Goal: Task Accomplishment & Management: Use online tool/utility

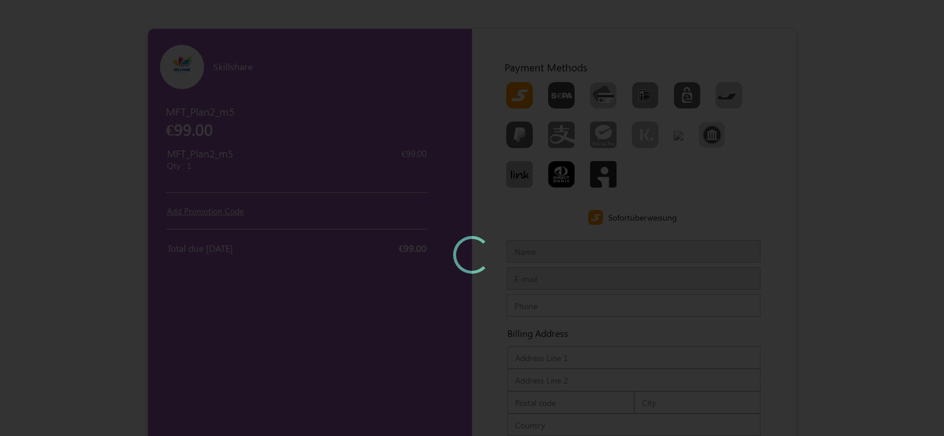
type input "MFTTest"
type input "[EMAIL_ADDRESS][DOMAIN_NAME]"
type input "34343434"
type input "erer"
type input "ere"
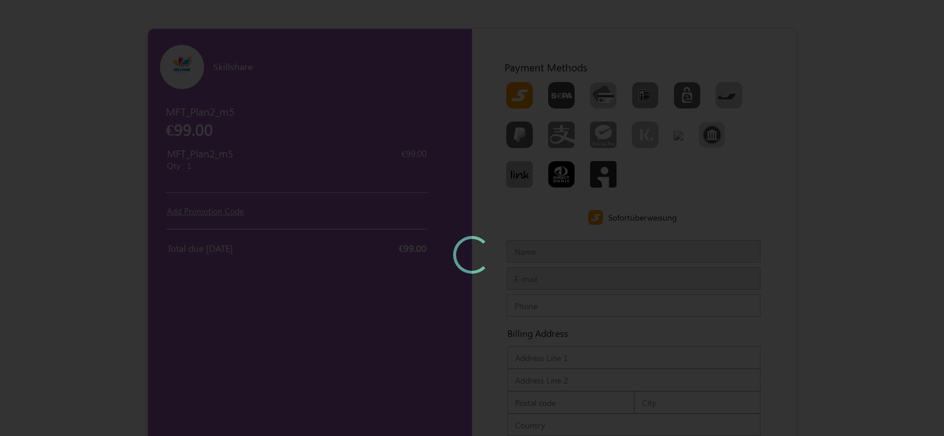
type input "600073"
type input "sss"
type input "ssss"
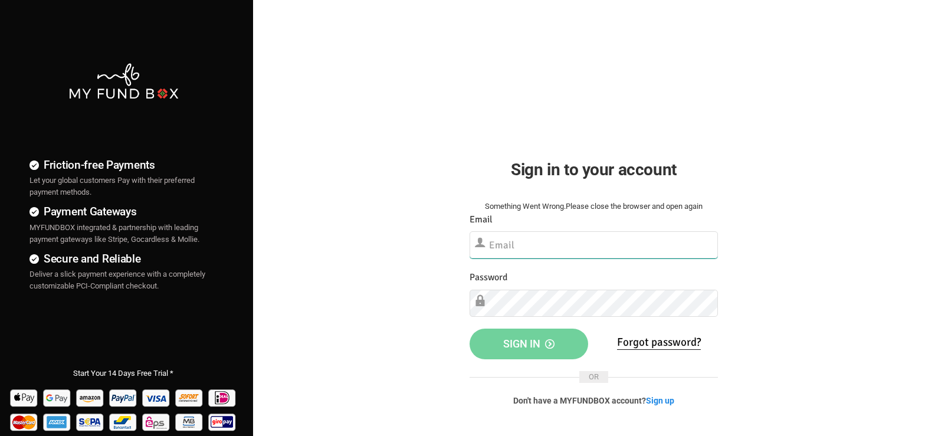
click at [541, 242] on input "text" at bounding box center [594, 244] width 249 height 27
type input "demo@myfundbox.de"
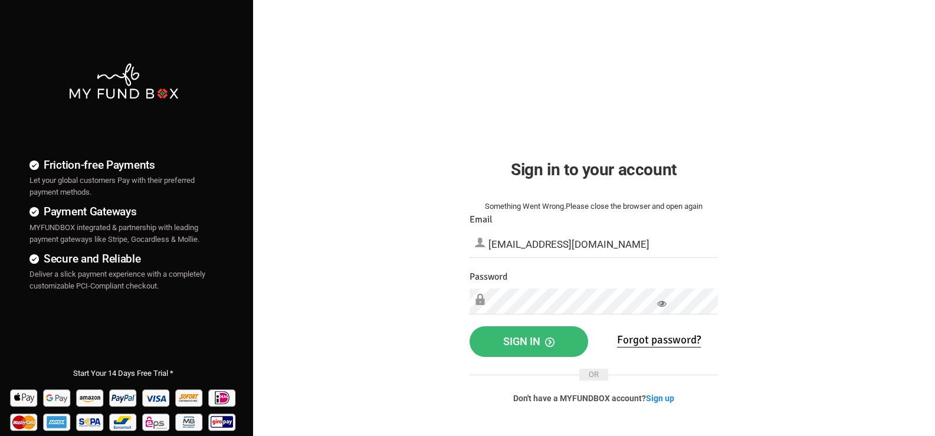
click at [541, 350] on button "Sign in" at bounding box center [529, 341] width 119 height 31
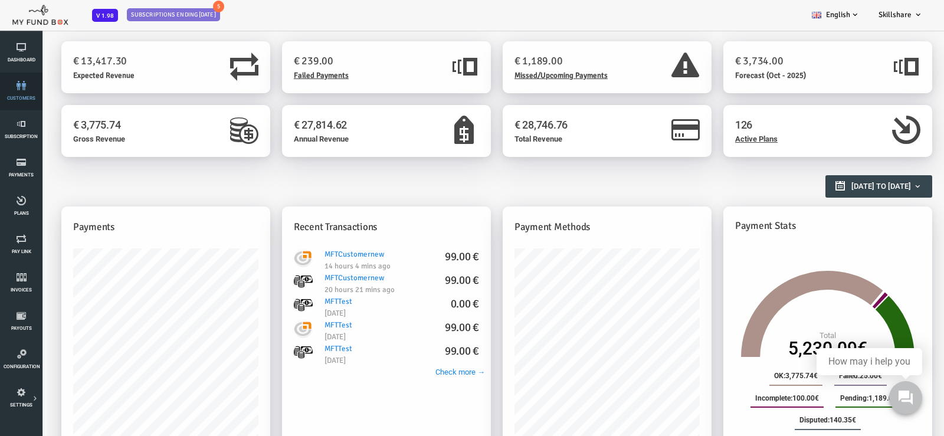
click at [0, 0] on span "customers" at bounding box center [0, 0] width 0 height 0
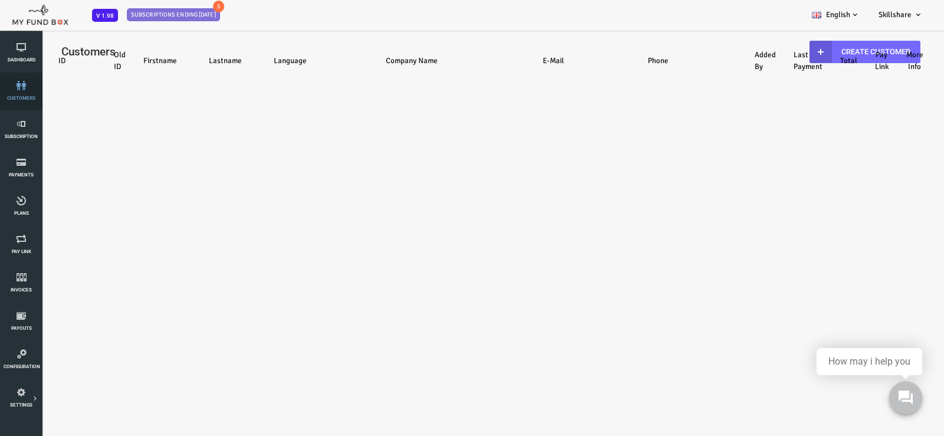
select select "100"
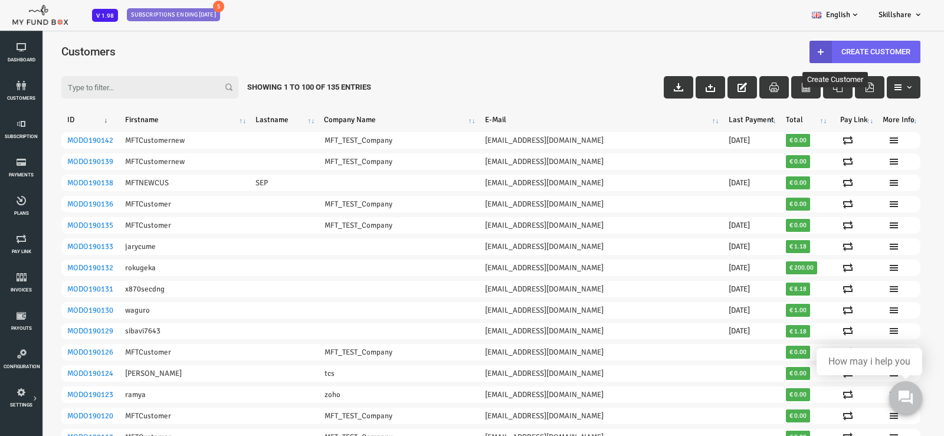
click at [817, 48] on link "Create Customer" at bounding box center [827, 52] width 111 height 22
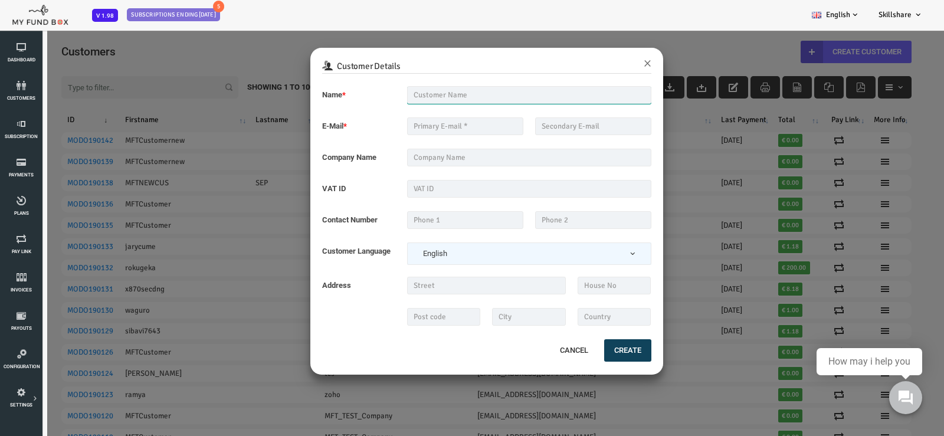
click at [442, 90] on input "text" at bounding box center [491, 95] width 244 height 18
type input "MFTTestCustomerSep"
click at [445, 124] on input "text" at bounding box center [427, 126] width 116 height 18
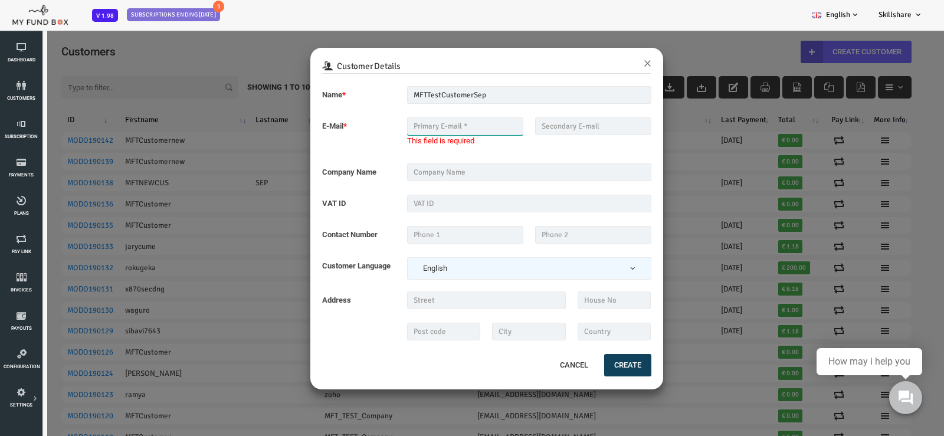
click at [403, 130] on input "text" at bounding box center [427, 126] width 116 height 18
paste input "mftmailbox"
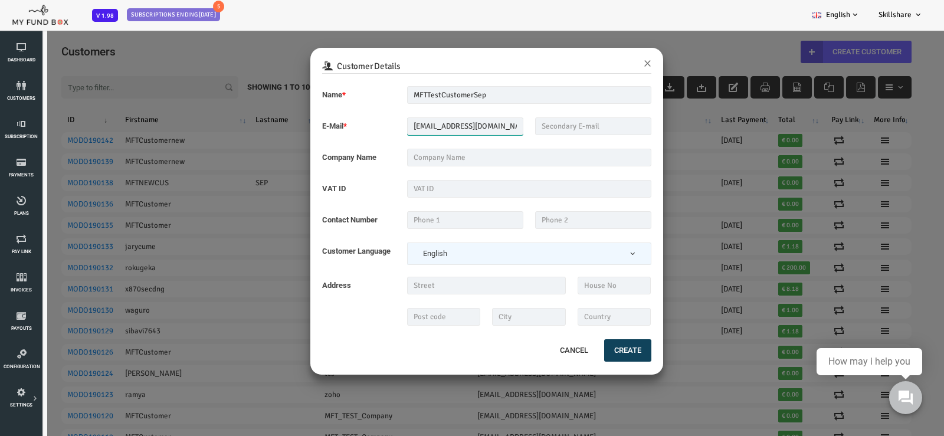
type input "mftmailbox@mailinator.com"
click at [502, 160] on input "text" at bounding box center [491, 158] width 244 height 18
type input "MindForce Technology Pvt Ltd"
type input "[EMAIL_ADDRESS][DOMAIN_NAME]"
type input "07373968085"
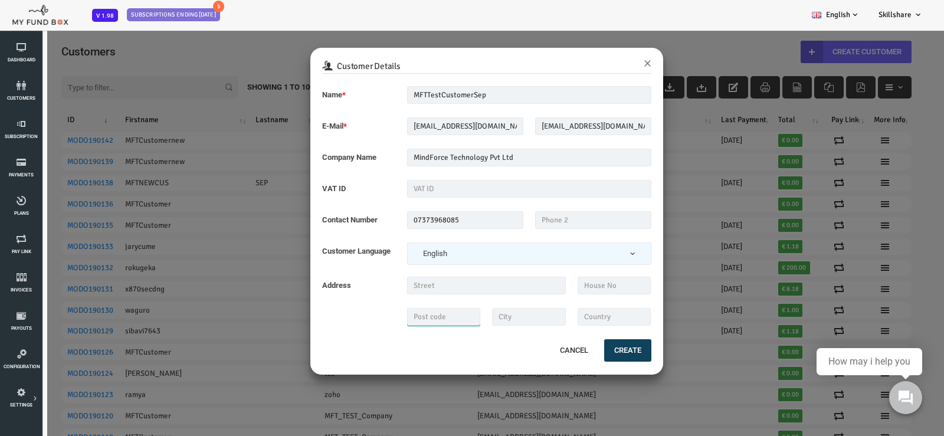
type input "600073"
type input "Chennai"
type input "India"
drag, startPoint x: 501, startPoint y: 126, endPoint x: 644, endPoint y: 126, distance: 142.2
click at [644, 126] on div "Customer Details × Name * MFTTestCustomerSep Description allows upto maximum of…" at bounding box center [453, 247] width 906 height 436
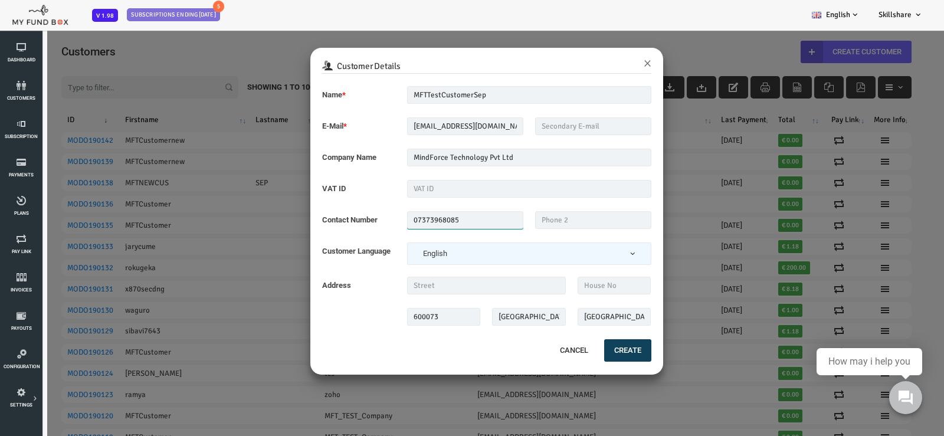
click at [375, 218] on input "07373968085" at bounding box center [427, 220] width 116 height 18
type input "7373968085"
click at [444, 287] on input "text" at bounding box center [448, 286] width 159 height 18
click at [329, 332] on fieldset "Name * MFTTestCustomerSep Description allows upto maximum of 255 characters. Na…" at bounding box center [448, 211] width 329 height 251
click at [449, 283] on input "text" at bounding box center [448, 286] width 159 height 18
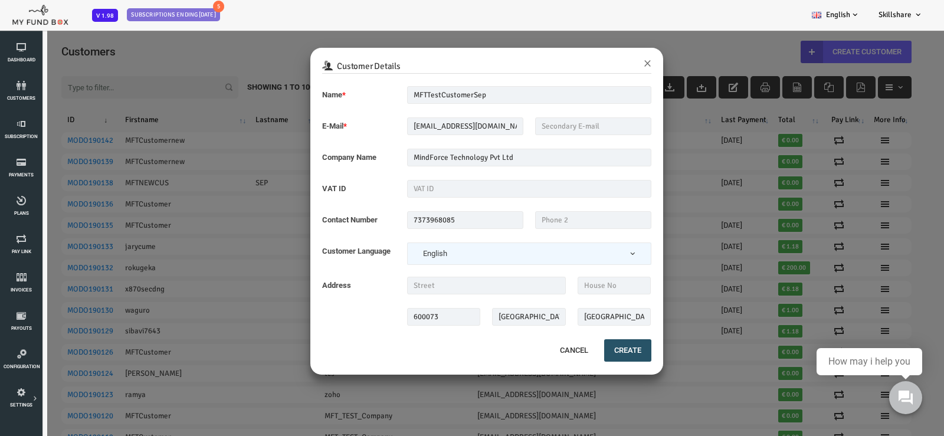
click at [588, 349] on button "Create" at bounding box center [589, 350] width 47 height 22
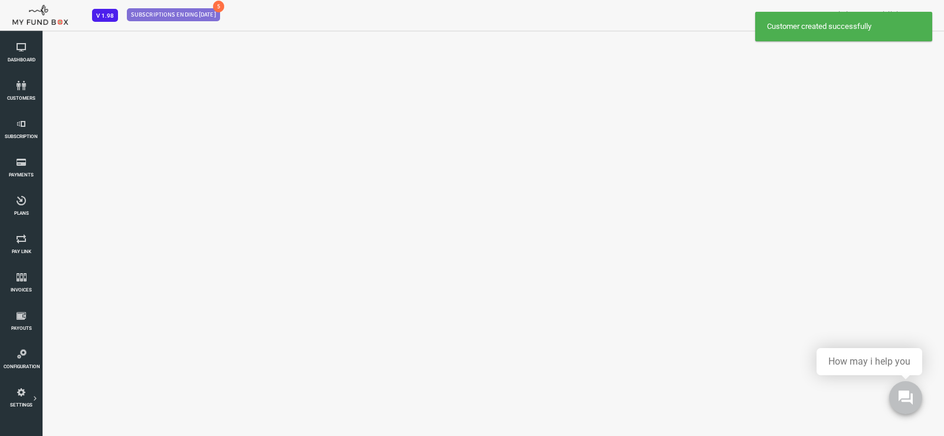
select select "100"
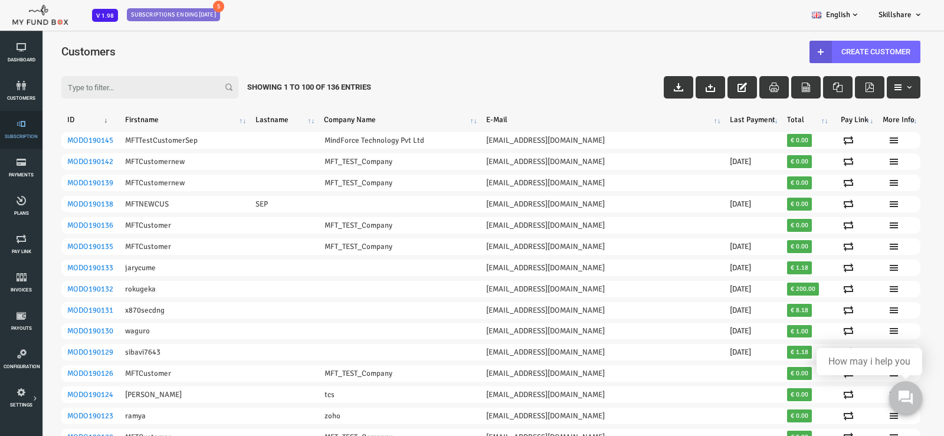
click at [12, 129] on link "Subscription" at bounding box center [21, 130] width 35 height 38
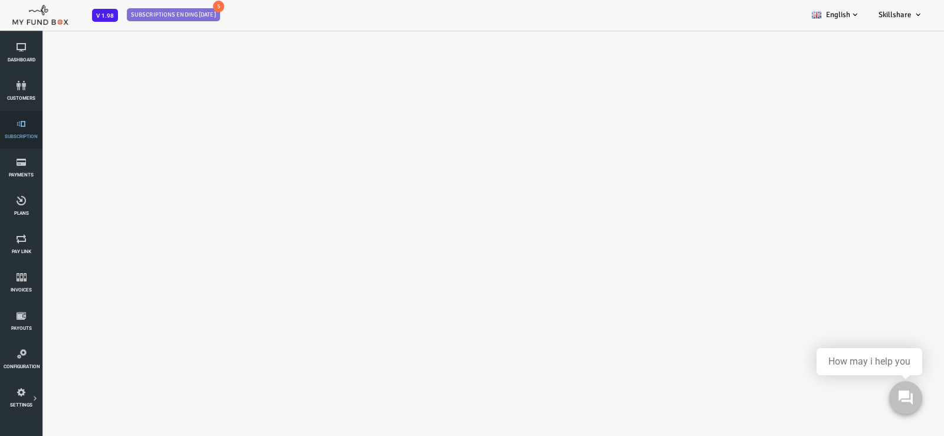
select select "100"
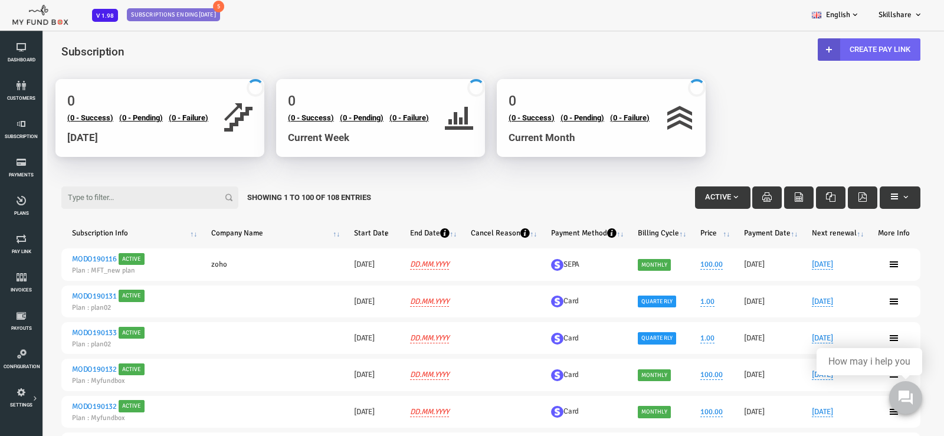
click at [822, 50] on link "Create Pay Link" at bounding box center [831, 49] width 103 height 22
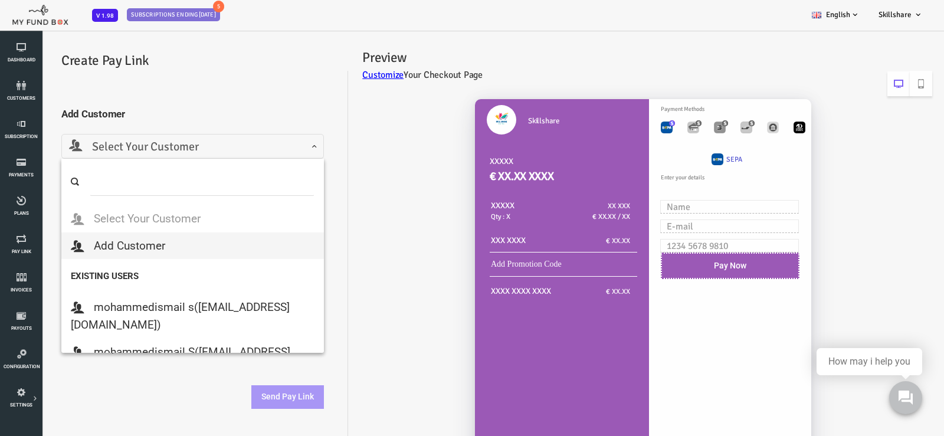
click at [215, 152] on span "Select Your Customer" at bounding box center [154, 147] width 247 height 18
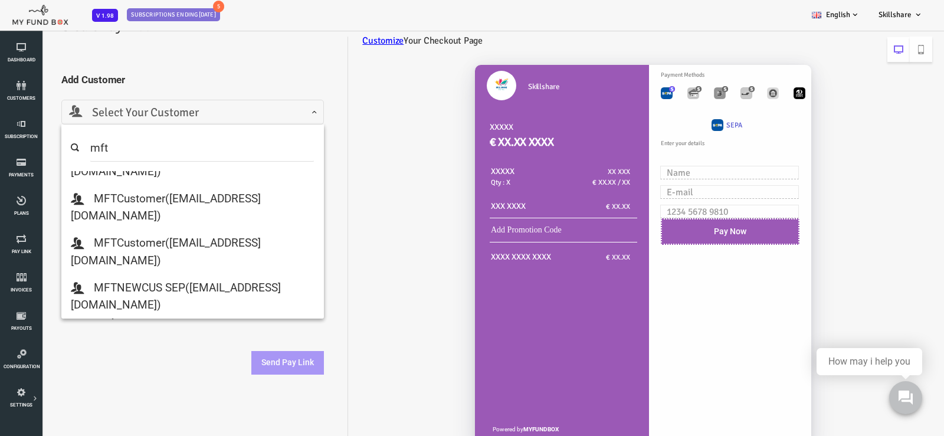
scroll to position [50, 0]
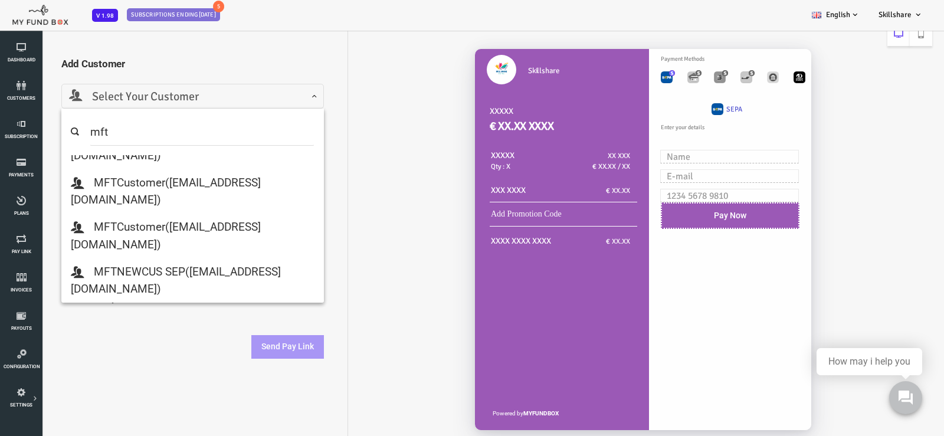
type input "mft"
select select "mftmailbox@mailinator.com"
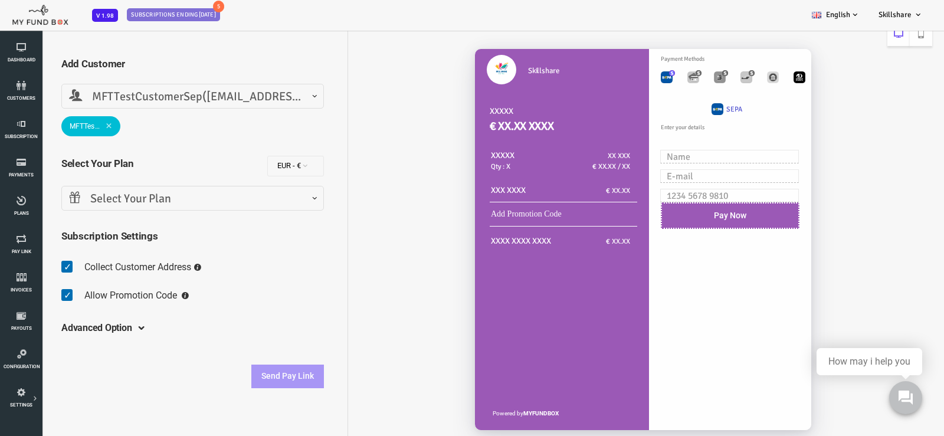
click at [159, 197] on span "Select Your Plan" at bounding box center [154, 199] width 247 height 18
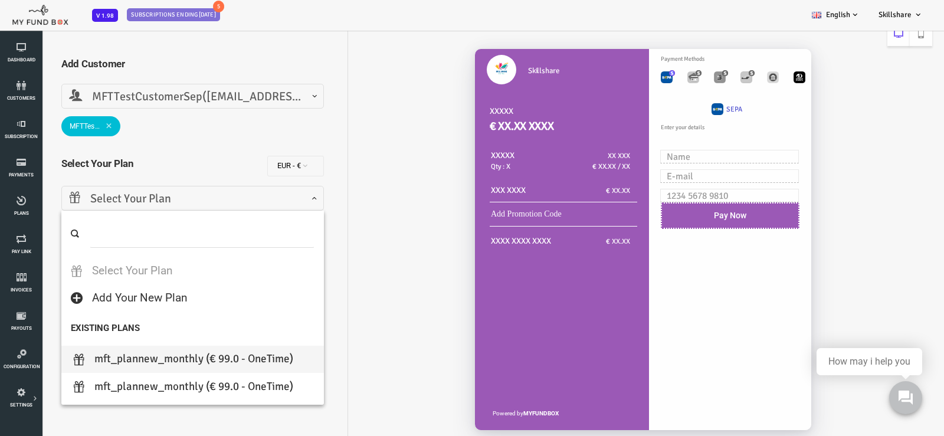
select select "MFT_Plannew_Monthly"
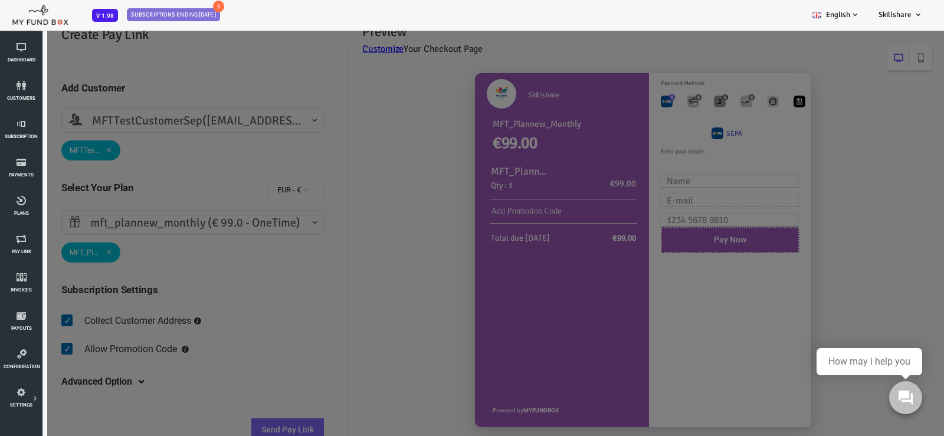
scroll to position [0, 0]
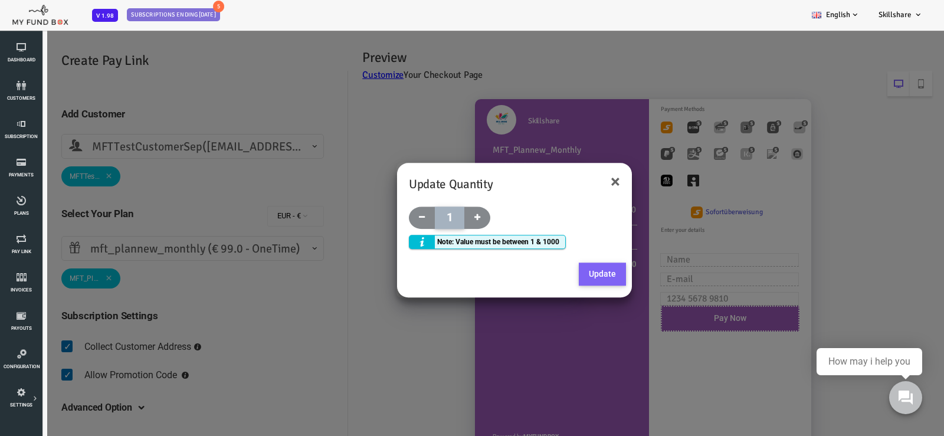
click at [553, 271] on button "Update" at bounding box center [564, 275] width 47 height 24
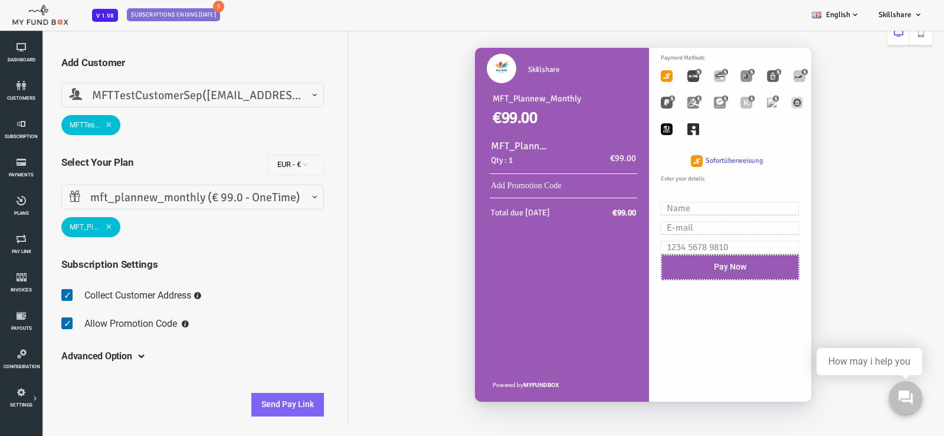
scroll to position [33, 0]
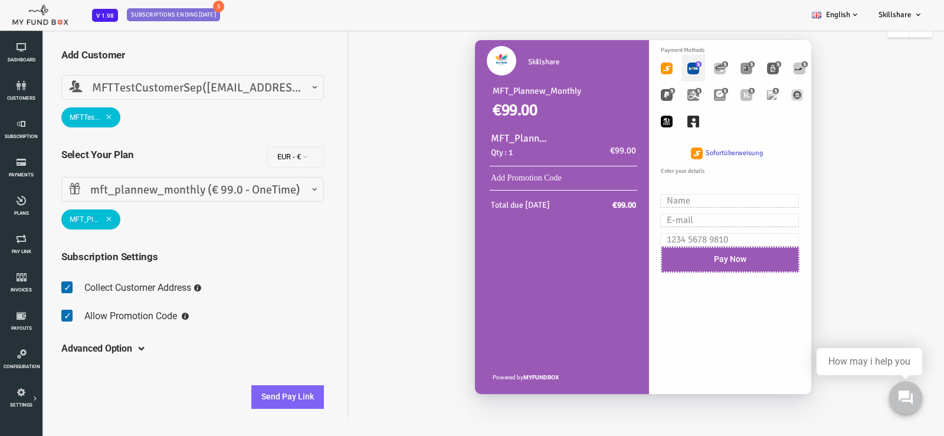
click at [660, 68] on img "Toolbar with button groups" at bounding box center [656, 69] width 12 height 12
radio input "true"
click at [631, 68] on img "Toolbar with button groups" at bounding box center [629, 69] width 12 height 12
radio input "true"
click at [242, 396] on button "Send Pay Link" at bounding box center [250, 397] width 73 height 24
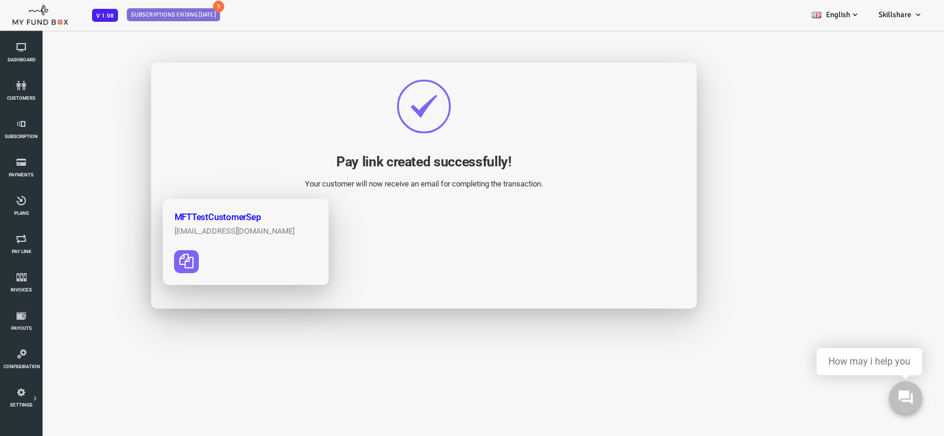
scroll to position [0, 0]
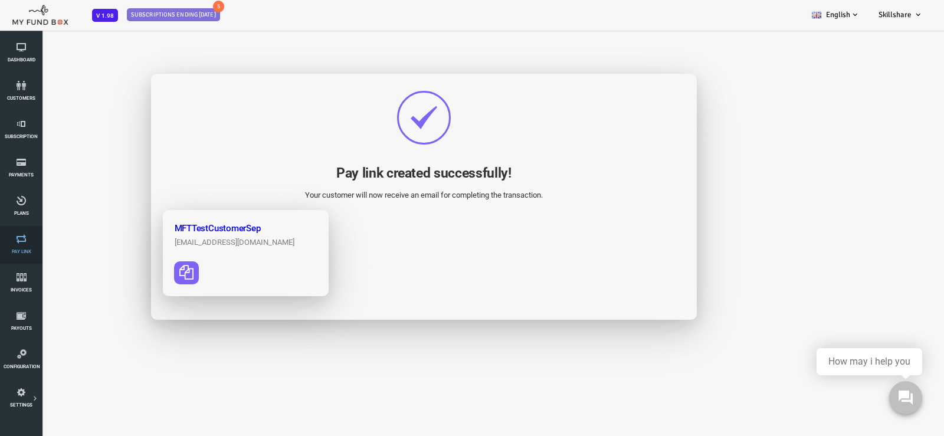
click at [0, 0] on span "Pay Link" at bounding box center [0, 0] width 0 height 0
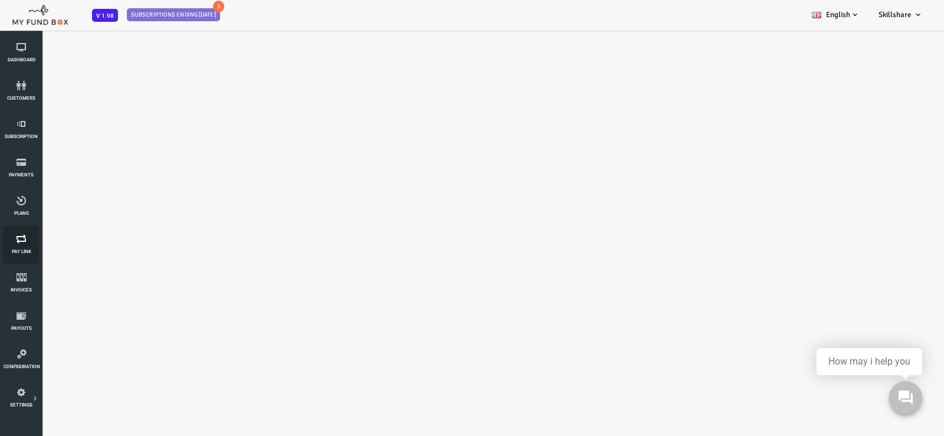
select select "100"
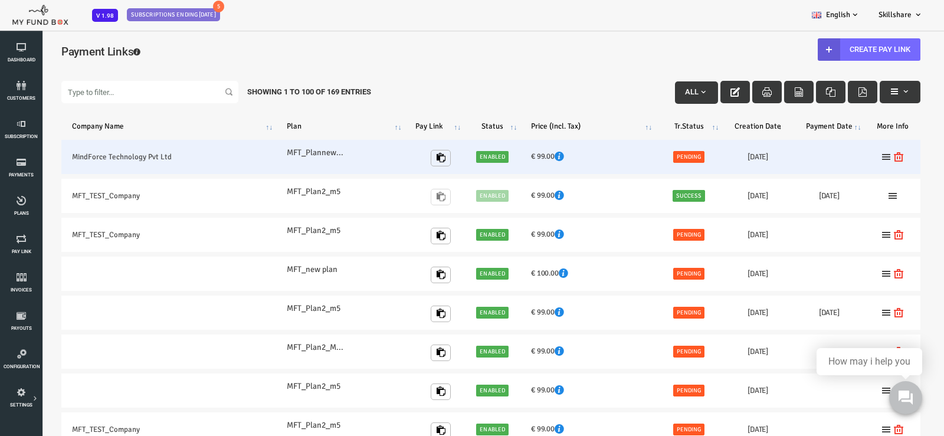
click at [455, 153] on link "Enabled" at bounding box center [454, 157] width 32 height 12
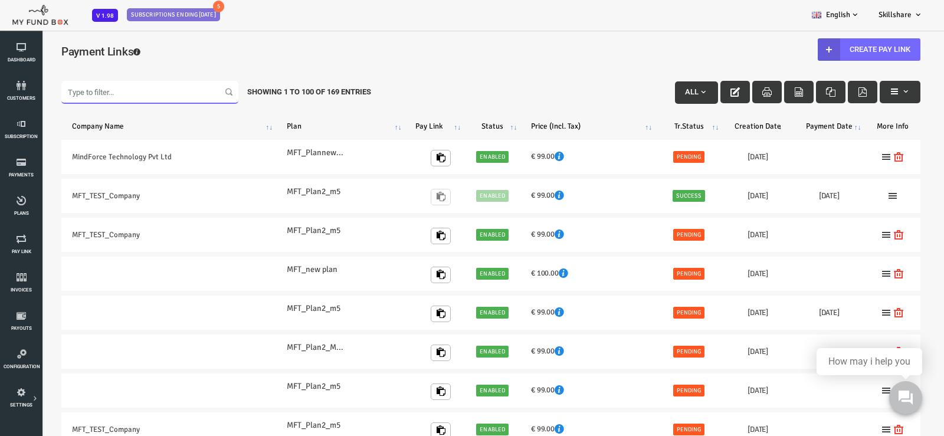
click at [74, 95] on input "Filter:" at bounding box center [112, 92] width 177 height 22
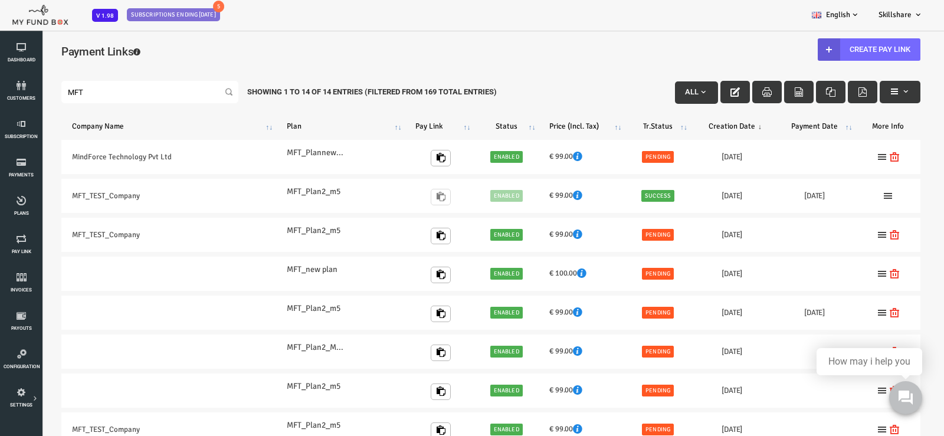
click at [194, 92] on label "Filter: MFT" at bounding box center [112, 92] width 177 height 22
click at [194, 92] on input "MFT" at bounding box center [112, 92] width 177 height 22
click at [88, 91] on input "MFT" at bounding box center [112, 92] width 177 height 22
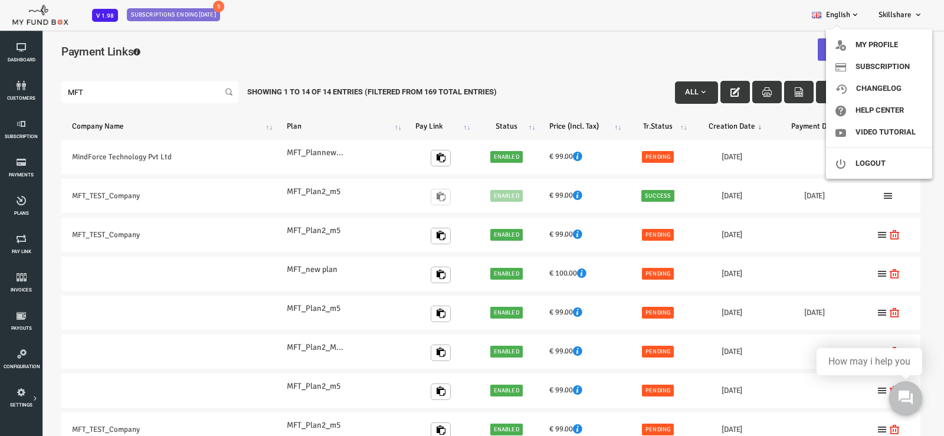
click at [919, 9] on link "Skillshare" at bounding box center [900, 14] width 63 height 29
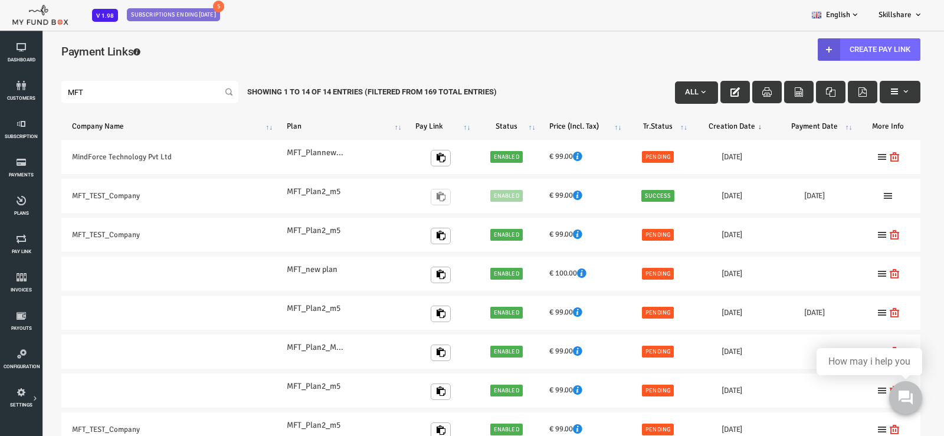
click at [919, 9] on link "Skillshare" at bounding box center [900, 14] width 63 height 29
click at [571, 38] on div "Payment Links Create Pay Link" at bounding box center [453, 57] width 883 height 44
click at [88, 98] on input "MFT" at bounding box center [112, 92] width 177 height 22
click at [96, 81] on input "MFT" at bounding box center [112, 92] width 177 height 22
type input "M"
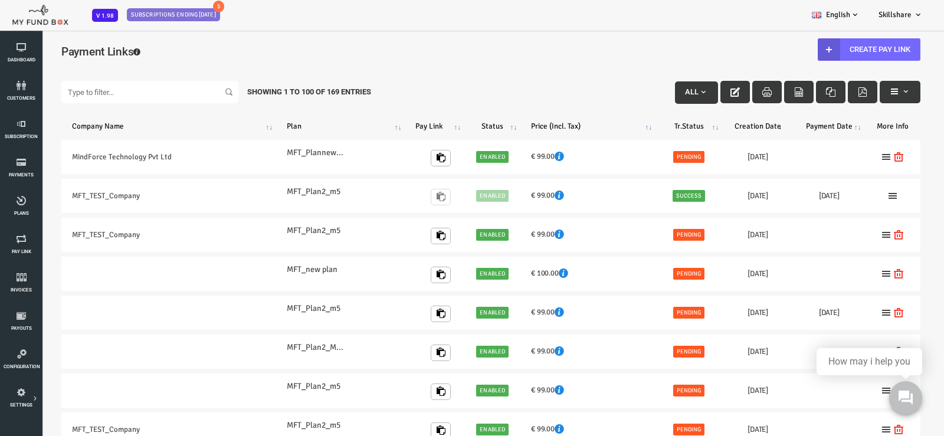
click at [714, 127] on th "Creation Date" at bounding box center [719, 126] width 71 height 18
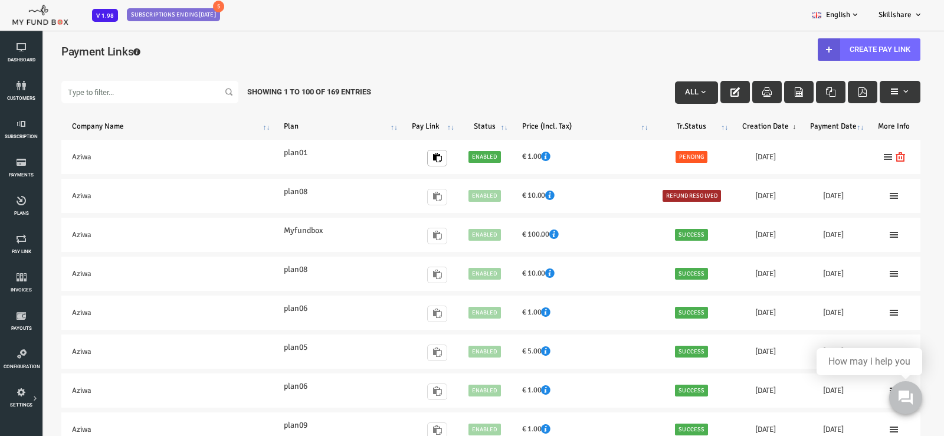
click at [722, 124] on th "Creation Date" at bounding box center [728, 126] width 68 height 18
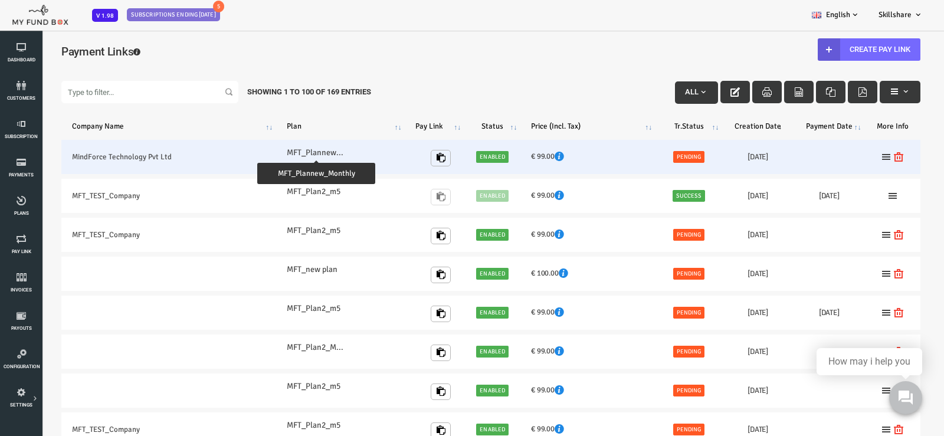
click at [283, 154] on label "MFT_Plannew_Monthly" at bounding box center [278, 152] width 59 height 13
click at [454, 159] on link "Enabled" at bounding box center [454, 157] width 32 height 12
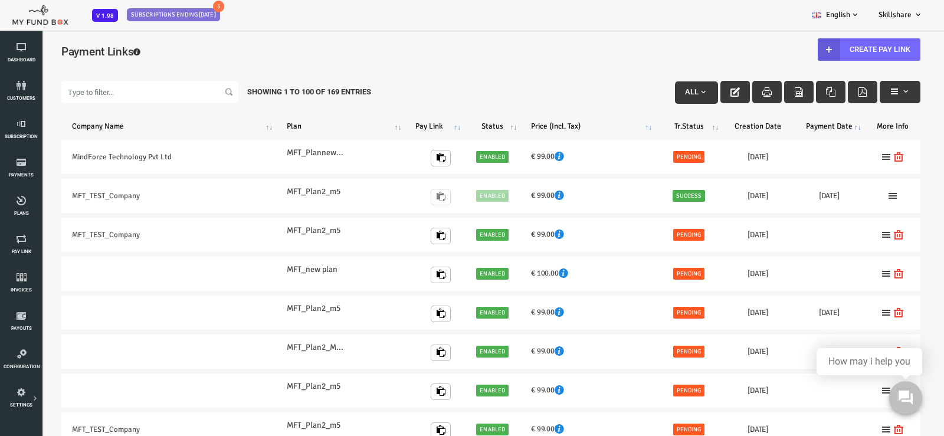
click at [664, 123] on th "Tr.Status" at bounding box center [651, 126] width 67 height 18
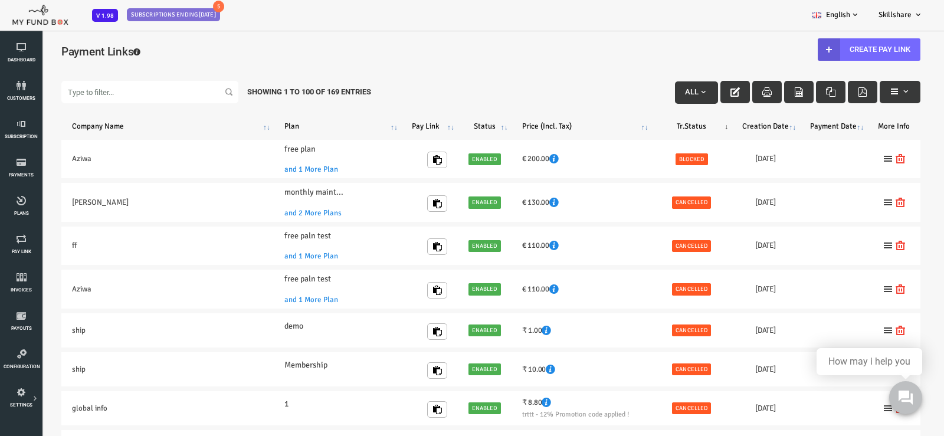
click at [664, 123] on th "Tr.Status" at bounding box center [654, 126] width 80 height 18
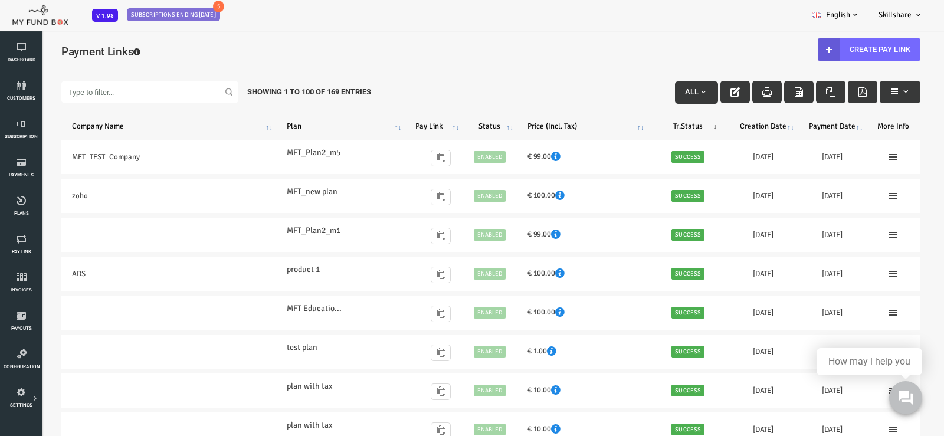
click at [736, 127] on th "Creation Date" at bounding box center [725, 126] width 69 height 18
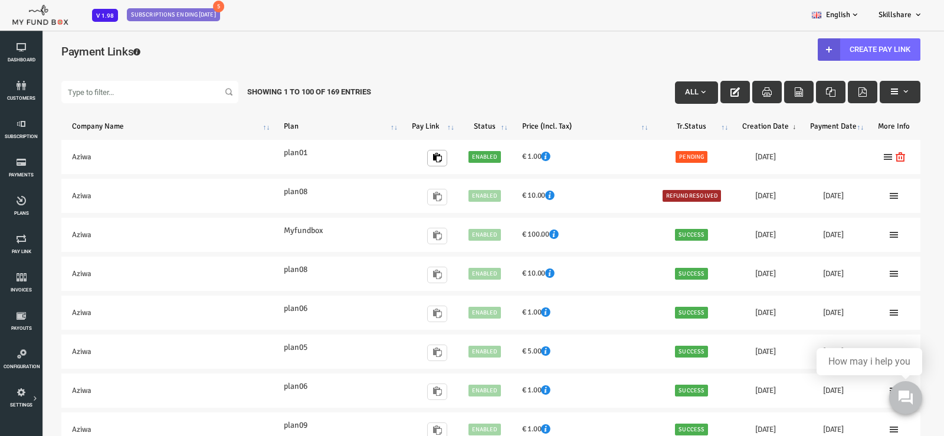
click at [736, 127] on th "Creation Date" at bounding box center [728, 126] width 68 height 18
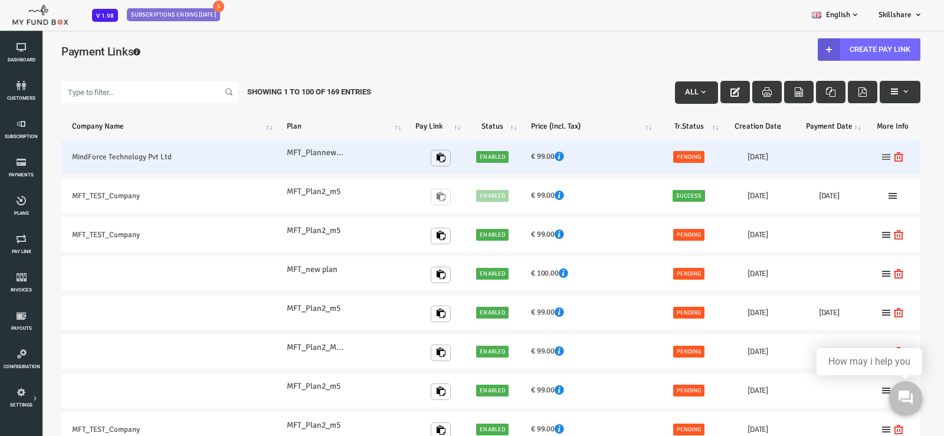
click at [847, 158] on icon at bounding box center [848, 156] width 9 height 9
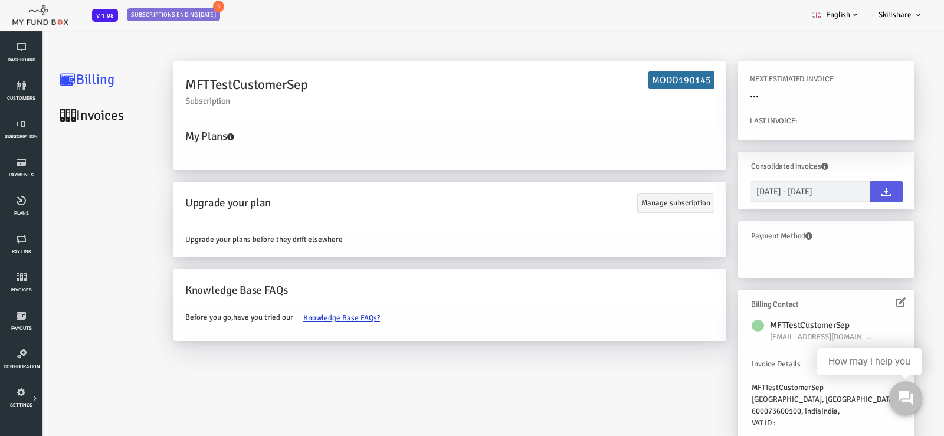
scroll to position [7, 0]
click at [17, 242] on icon at bounding box center [21, 238] width 35 height 9
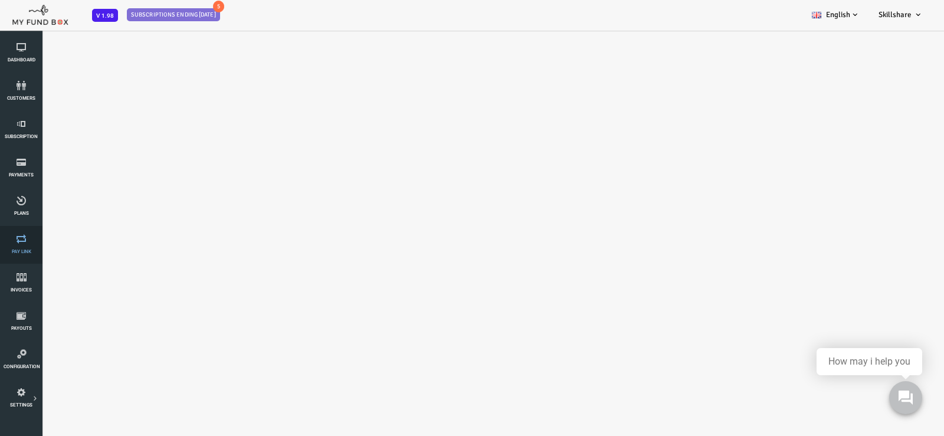
select select "100"
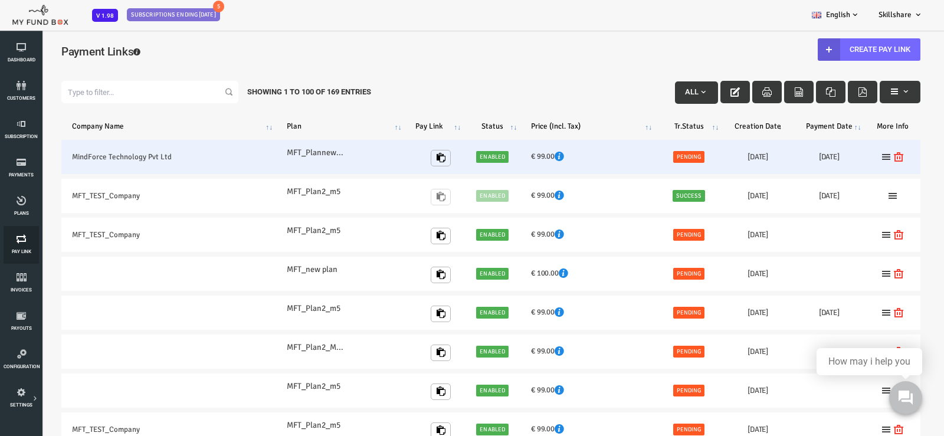
scroll to position [0, 0]
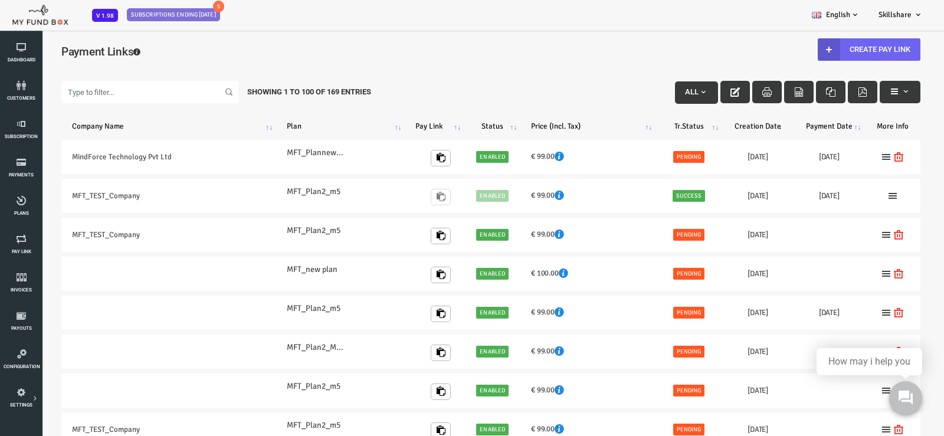
click at [812, 53] on link "Create Pay Link" at bounding box center [831, 49] width 103 height 22
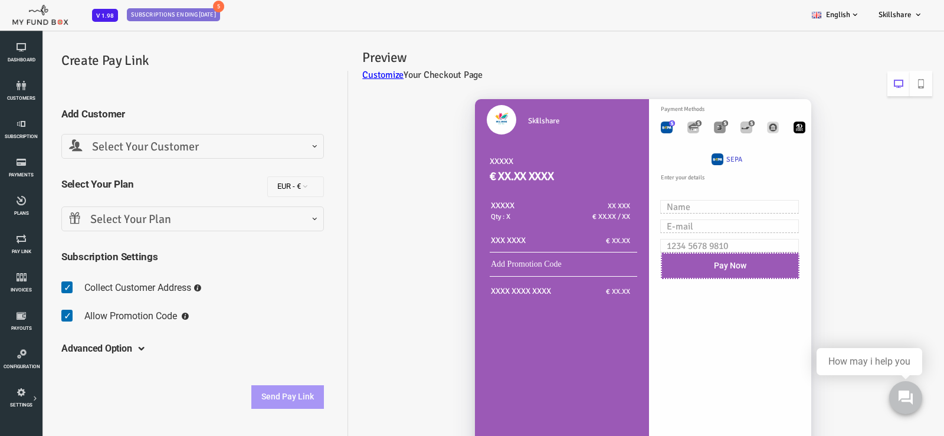
click at [172, 150] on span "Select Your Customer" at bounding box center [154, 147] width 247 height 18
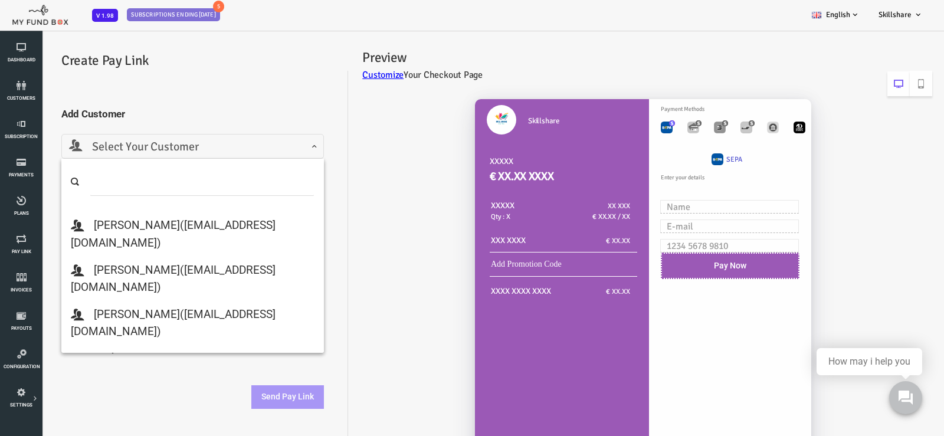
scroll to position [1770, 0]
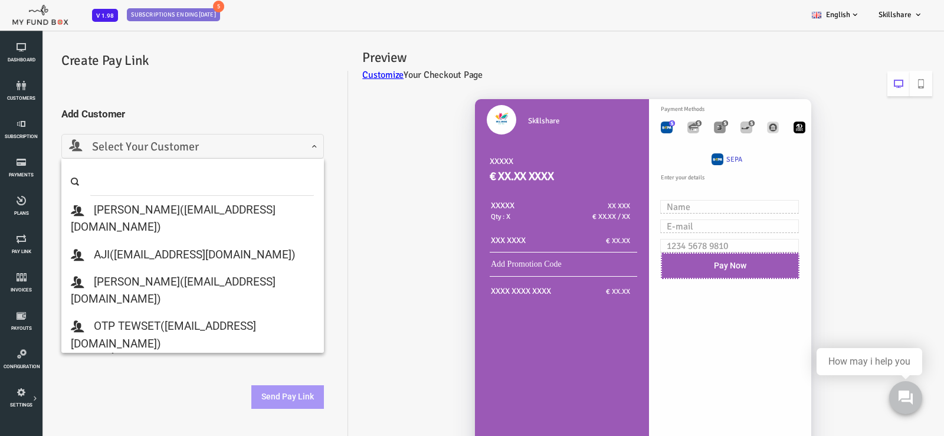
click at [387, 240] on div "Skillshare XXXXX € XX.XX XXXX XXXXX Qty : X XX XXX € XX.XX / XX XXX XXXX € XX.XX" at bounding box center [602, 295] width 584 height 417
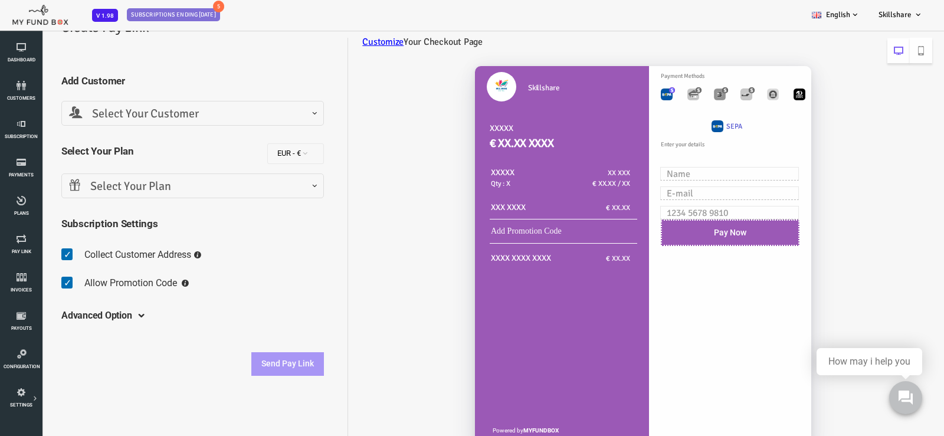
scroll to position [50, 0]
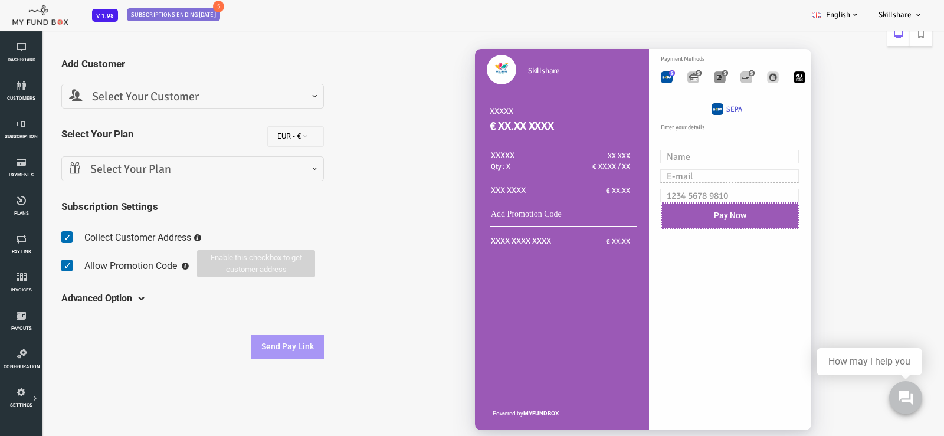
click at [163, 238] on icon at bounding box center [159, 237] width 7 height 7
click at [27, 235] on span at bounding box center [33, 238] width 18 height 24
click at [24, 229] on input "checkbox" at bounding box center [24, 228] width 1 height 1
checkbox input "false"
click at [32, 266] on span at bounding box center [33, 266] width 18 height 24
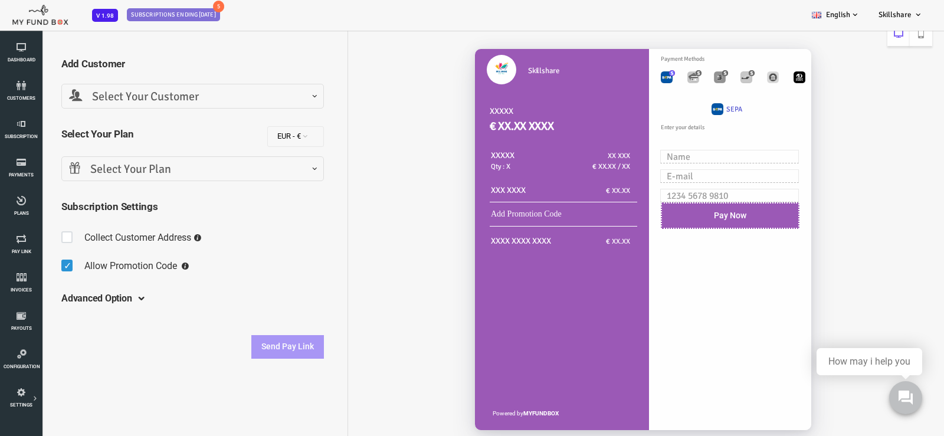
click at [24, 257] on input "checkbox" at bounding box center [24, 257] width 1 height 1
checkbox input "false"
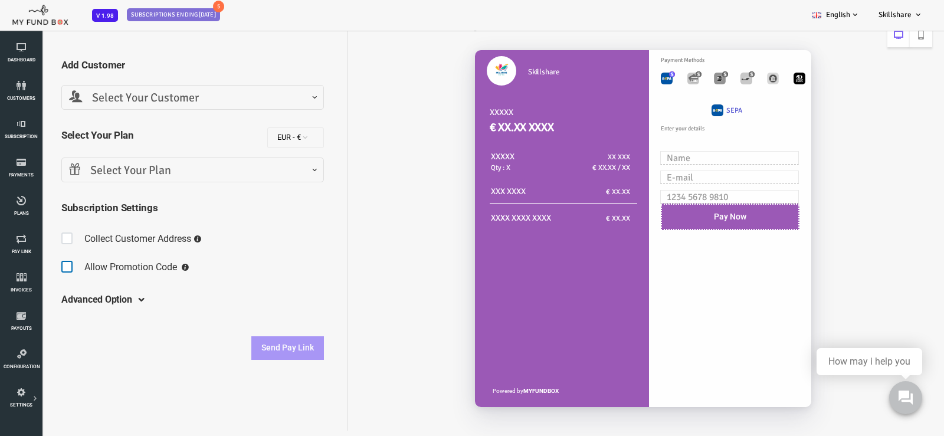
scroll to position [33, 0]
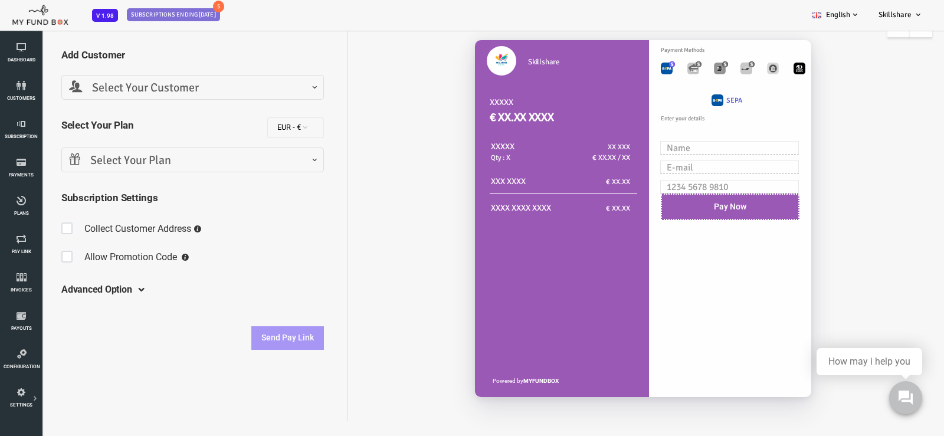
click at [100, 286] on span at bounding box center [100, 289] width 0 height 9
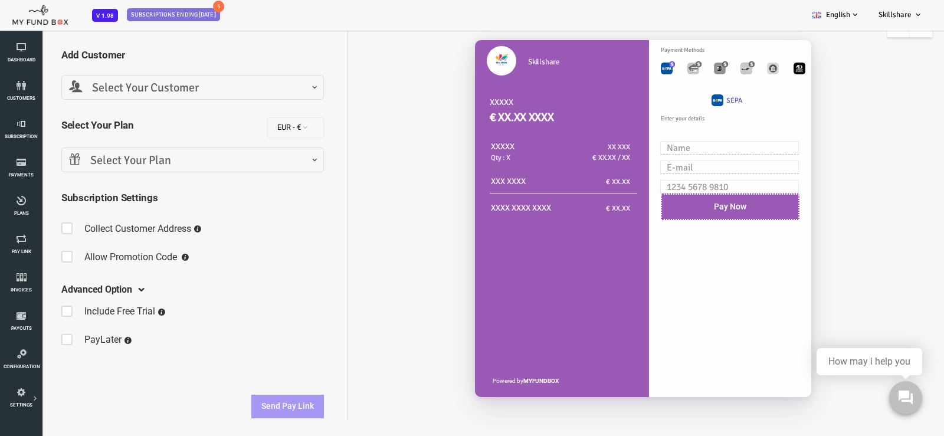
click at [205, 166] on span "Select Your Plan" at bounding box center [154, 161] width 247 height 18
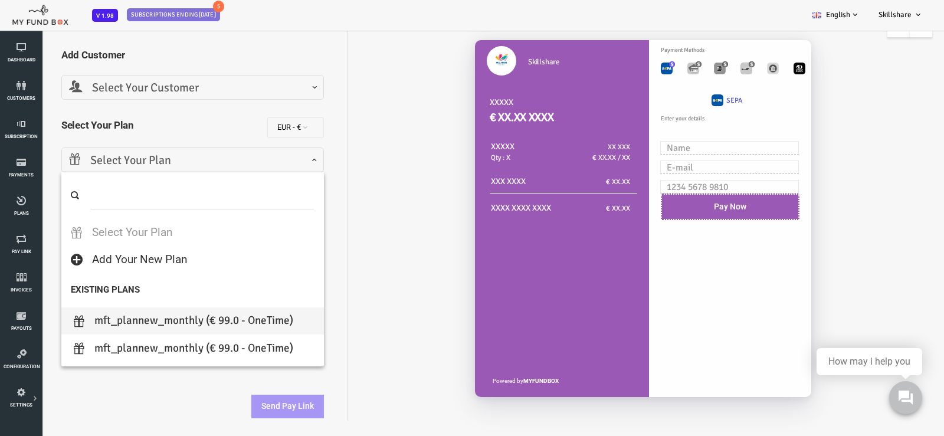
select select "MFT_Plannew_Monthly"
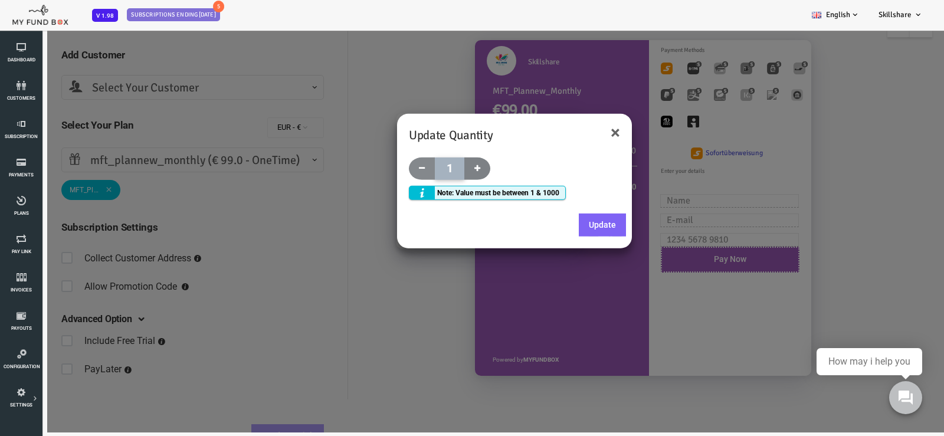
click at [436, 165] on span at bounding box center [440, 168] width 26 height 22
click at [384, 165] on icon at bounding box center [384, 168] width 6 height 8
type input "1"
click at [382, 194] on div "Note: Value must be between 1 & 1000" at bounding box center [449, 192] width 157 height 14
click at [572, 225] on button "Update" at bounding box center [564, 225] width 47 height 24
